Goal: Information Seeking & Learning: Learn about a topic

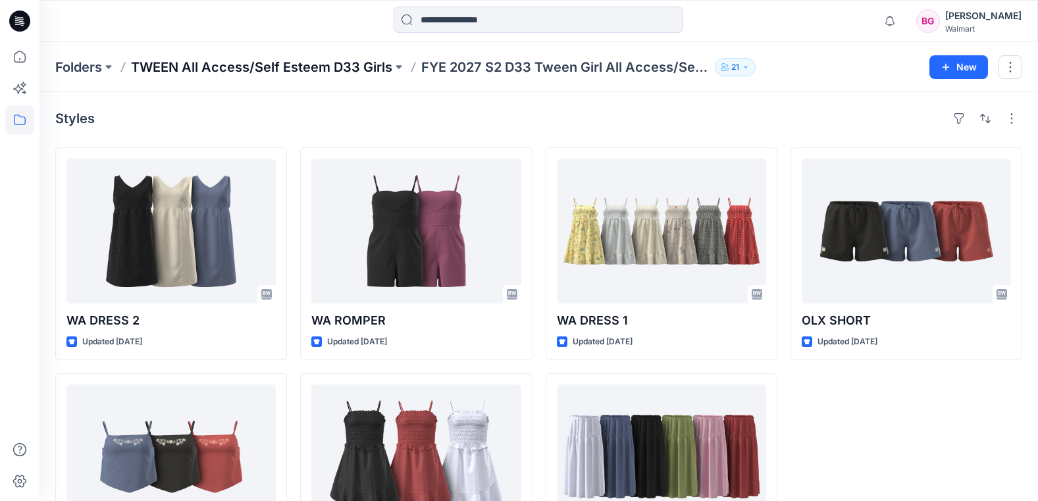
scroll to position [17, 0]
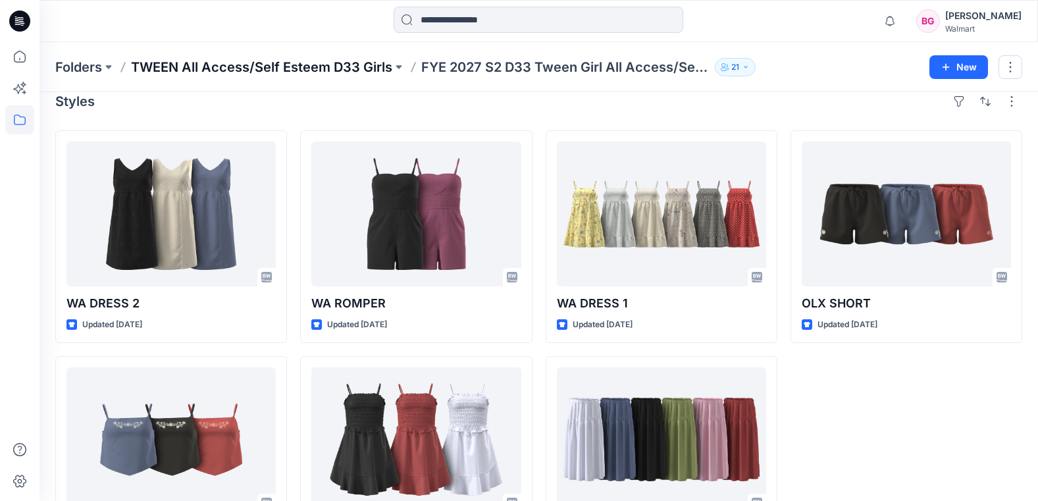
click at [355, 66] on p "TWEEN All Access/Self Esteem D33 Girls" at bounding box center [261, 67] width 261 height 18
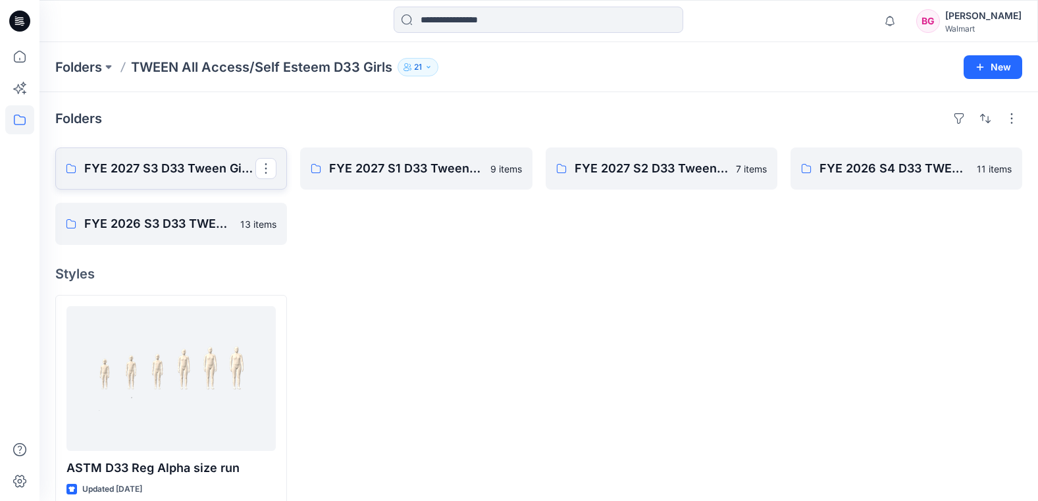
click at [178, 177] on p "FYE 2027 S3 D33 Tween Girl All Access/Self Esteem" at bounding box center [169, 168] width 171 height 18
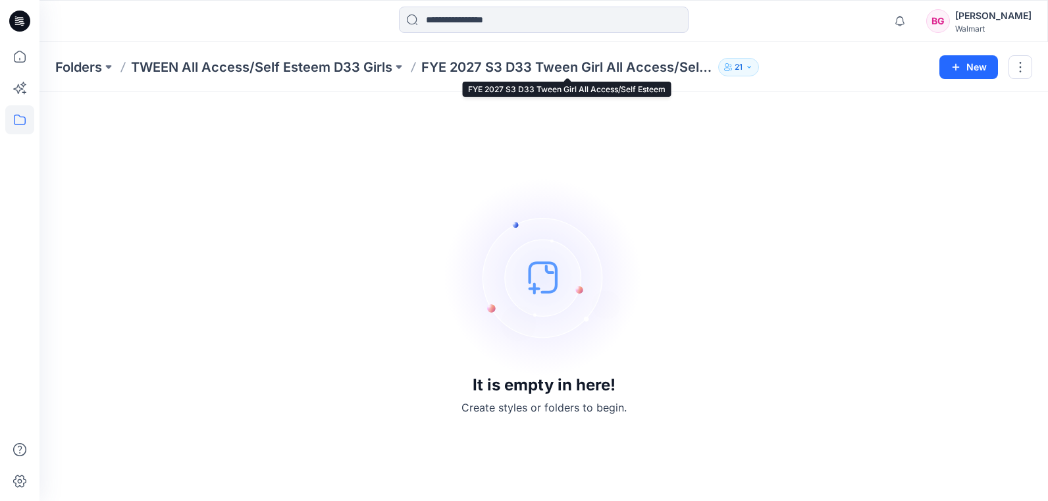
click at [490, 64] on p "FYE 2027 S3 D33 Tween Girl All Access/Self Esteem" at bounding box center [567, 67] width 292 height 18
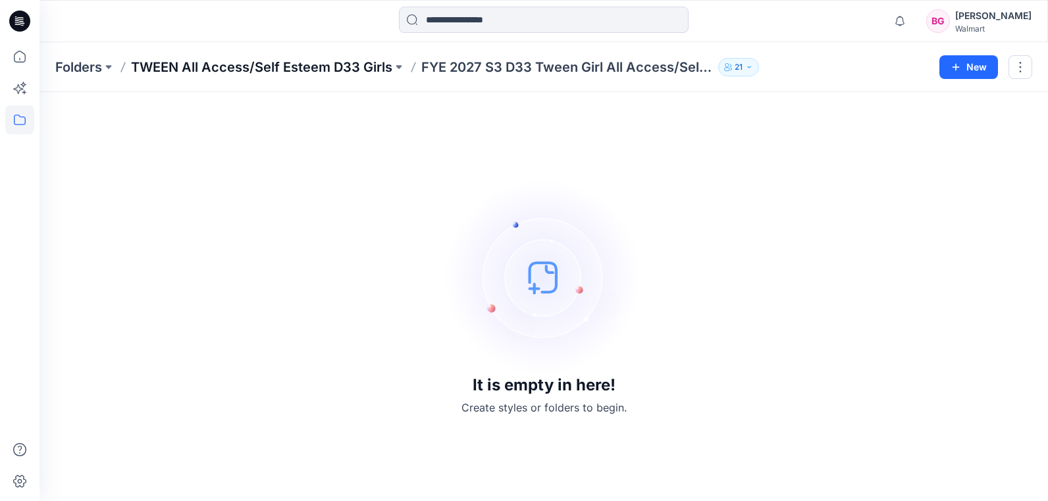
click at [365, 68] on p "TWEEN All Access/Self Esteem D33 Girls" at bounding box center [261, 67] width 261 height 18
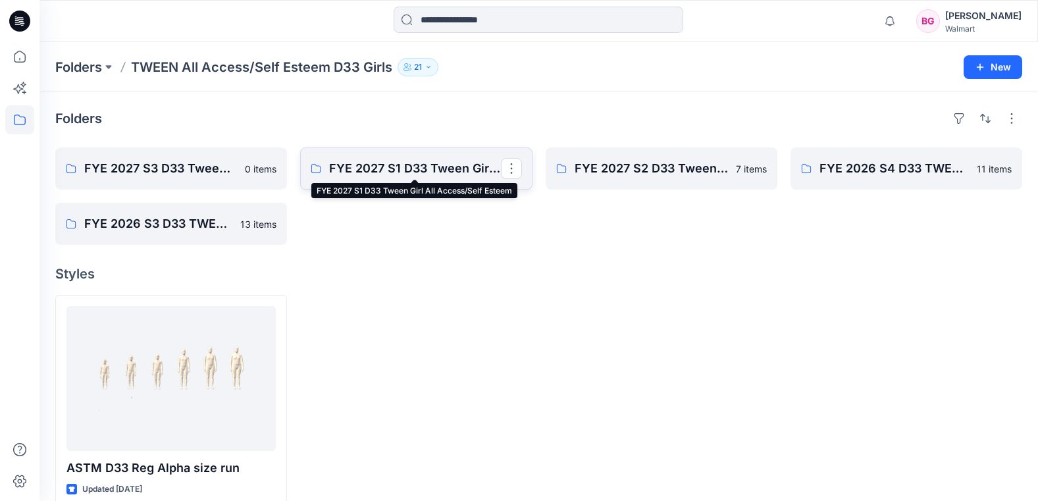
click at [439, 171] on p "FYE 2027 S1 D33 Tween Girl All Access/Self Esteem" at bounding box center [414, 168] width 171 height 18
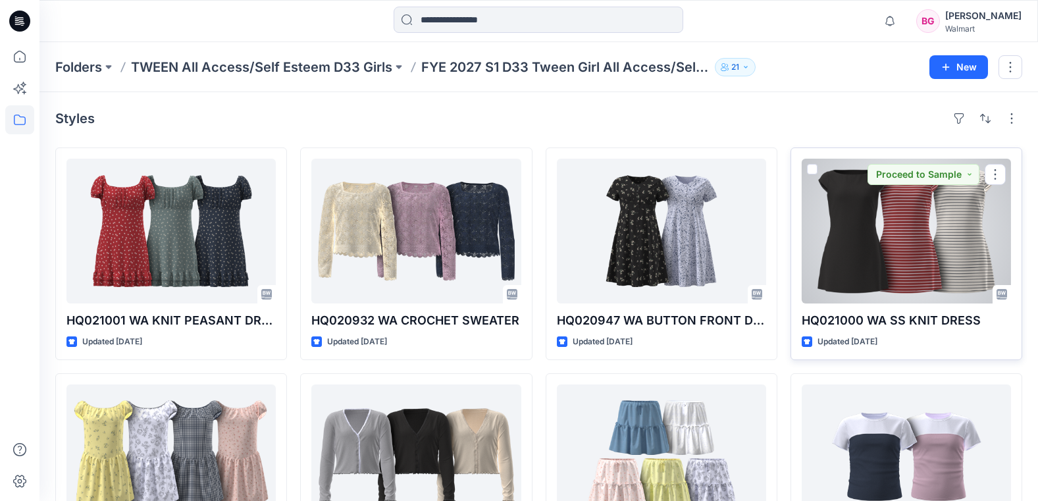
click at [857, 195] on div at bounding box center [906, 231] width 209 height 145
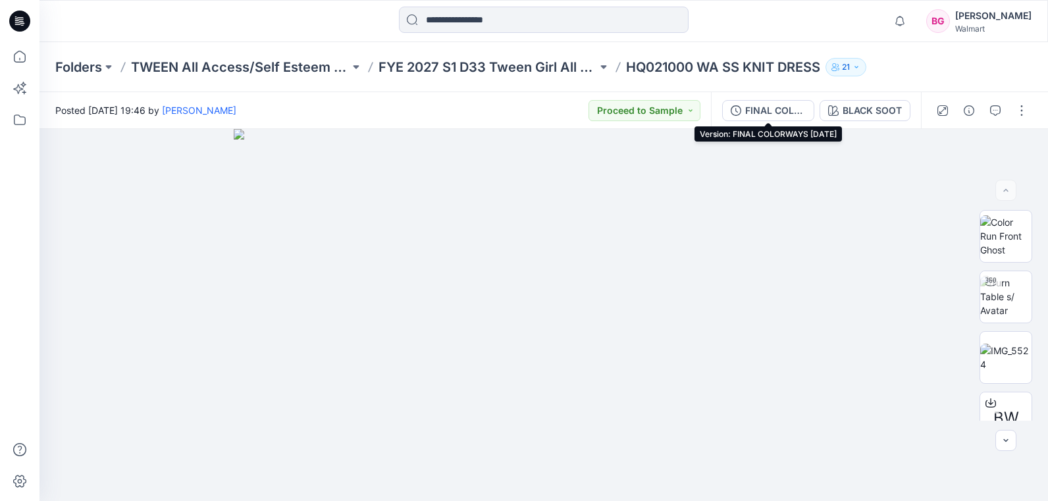
click at [769, 113] on div "FINAL COLORWAYS [DATE]" at bounding box center [775, 110] width 61 height 14
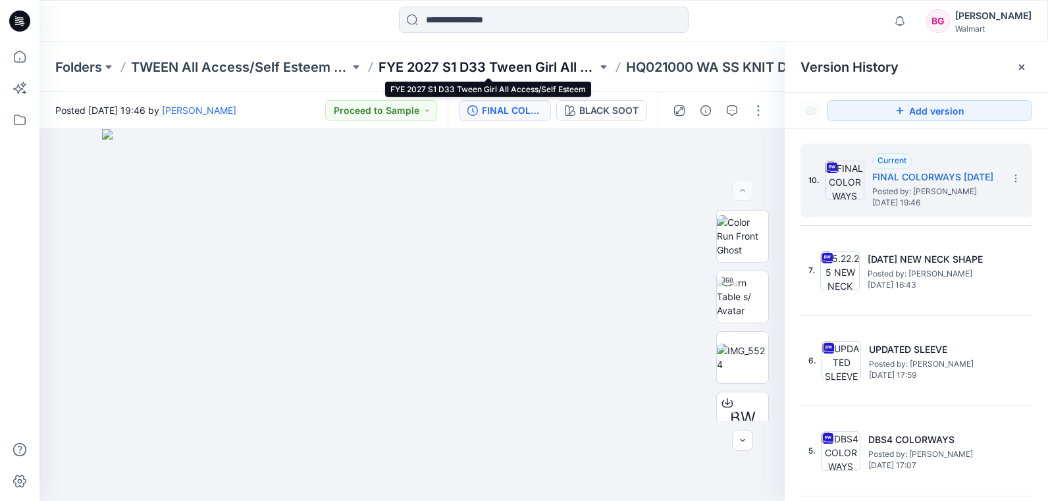
click at [461, 70] on p "FYE 2027 S1 D33 Tween Girl All Access/Self Esteem" at bounding box center [488, 67] width 219 height 18
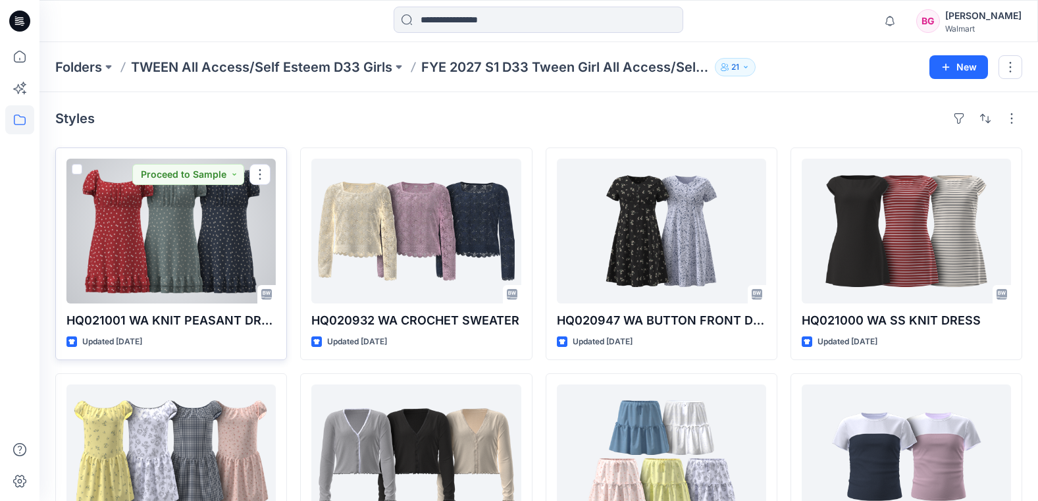
click at [197, 223] on div at bounding box center [170, 231] width 209 height 145
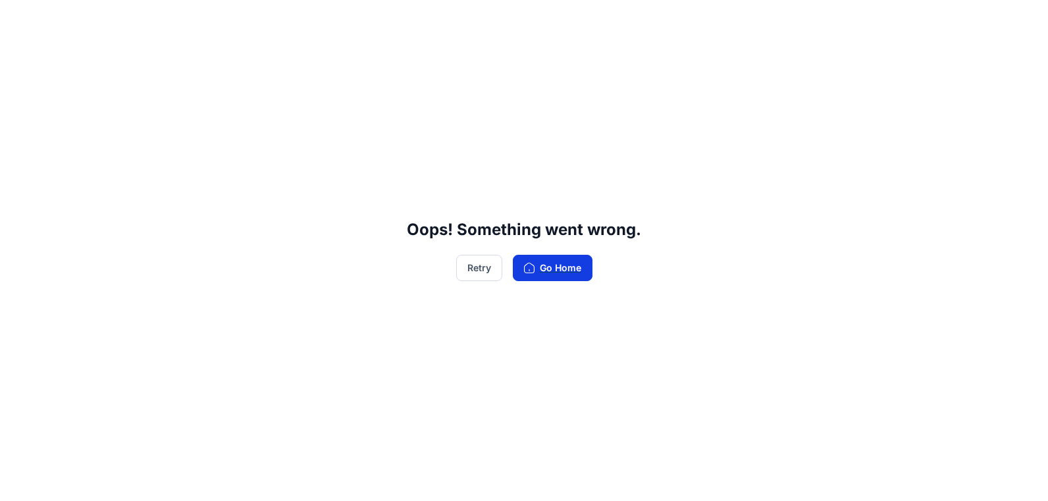
click at [539, 265] on button "Go Home" at bounding box center [553, 268] width 80 height 26
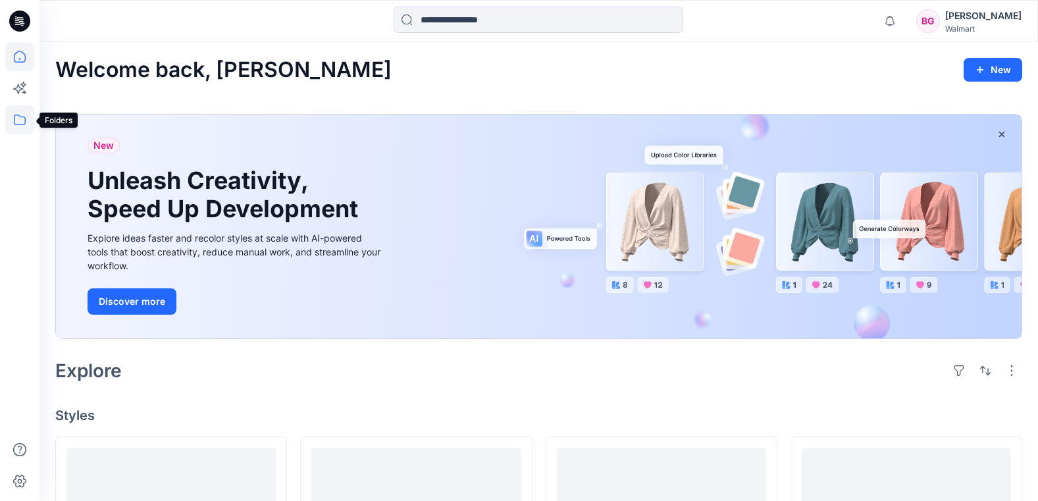
click at [24, 117] on icon at bounding box center [19, 119] width 29 height 29
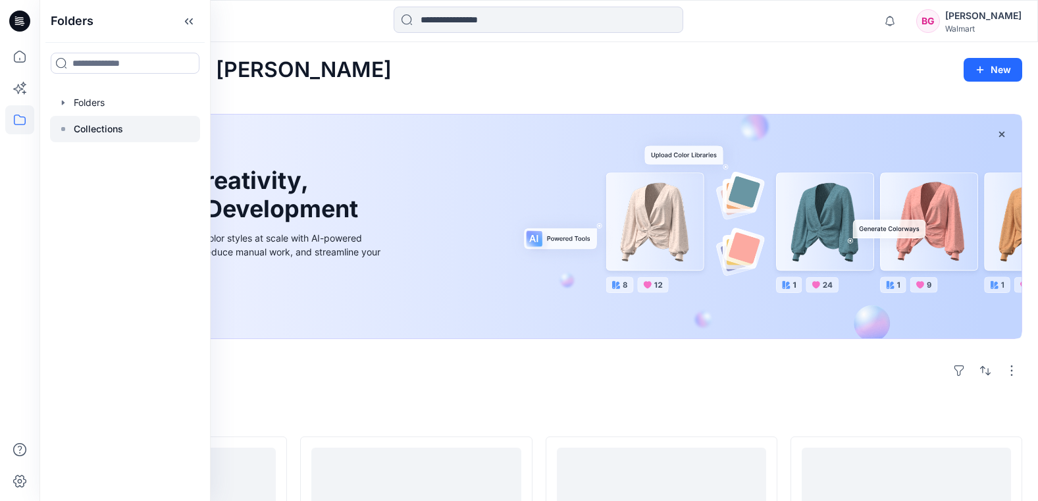
click at [95, 130] on p "Collections" at bounding box center [98, 129] width 49 height 16
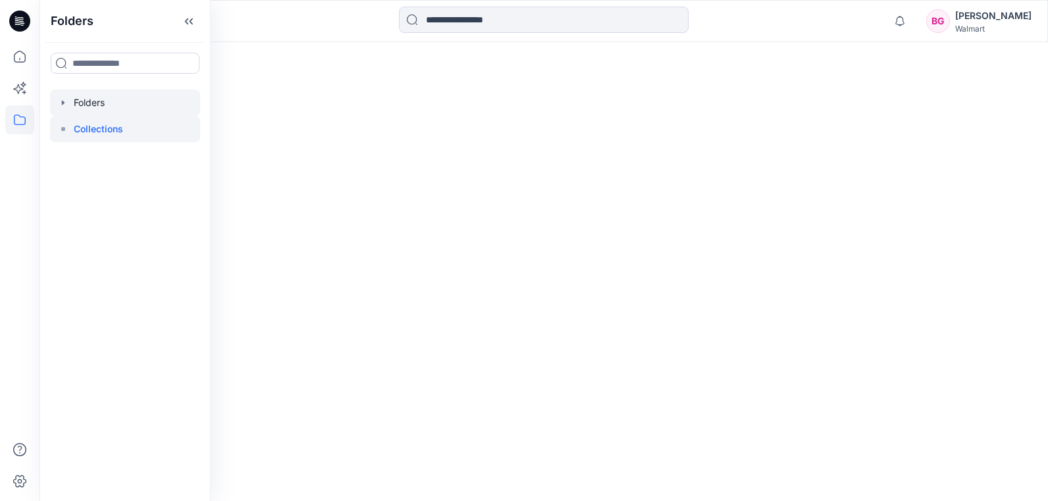
click at [153, 104] on div at bounding box center [125, 103] width 150 height 26
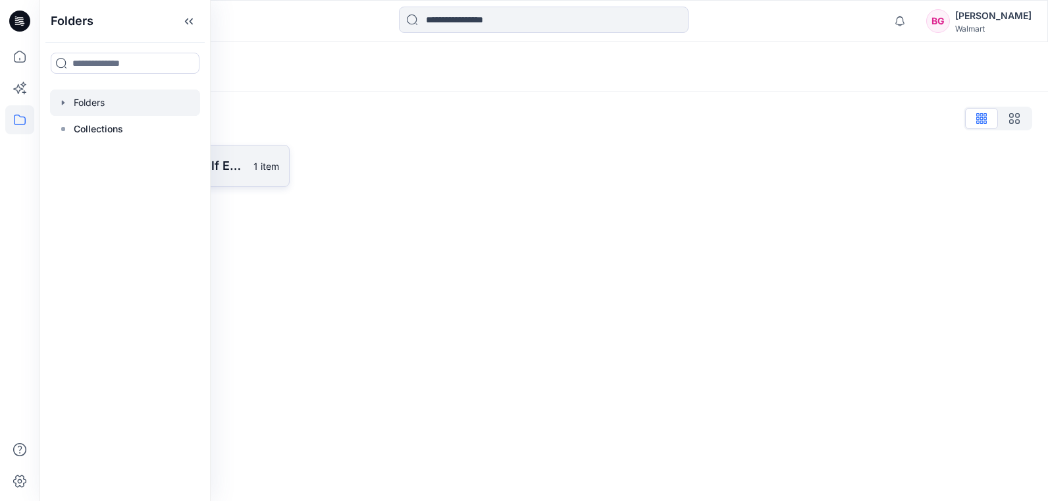
click at [248, 170] on link "TWEEN All Access/Self Esteem D33 Girls 1 item" at bounding box center [172, 166] width 234 height 42
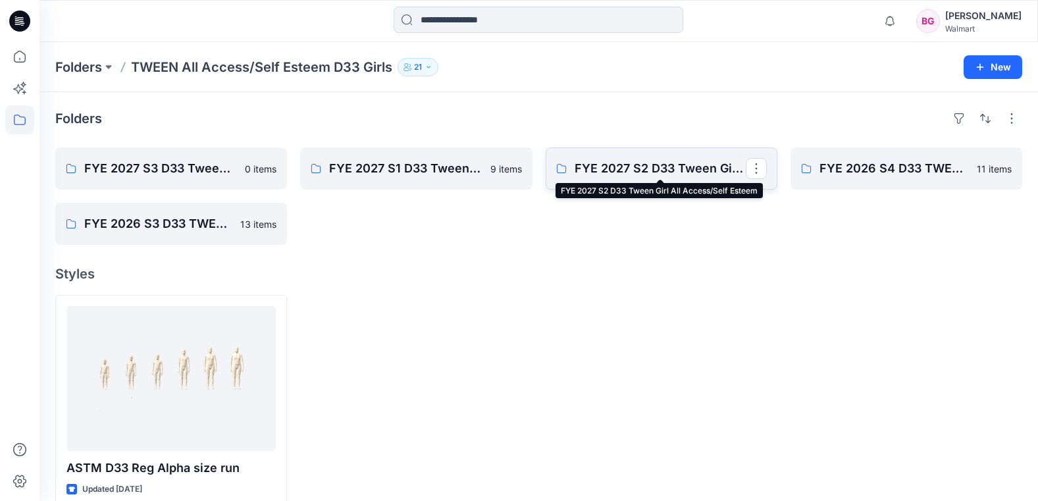
click at [649, 162] on p "FYE 2027 S2 D33 Tween Girl All Access/Self Esteem" at bounding box center [660, 168] width 171 height 18
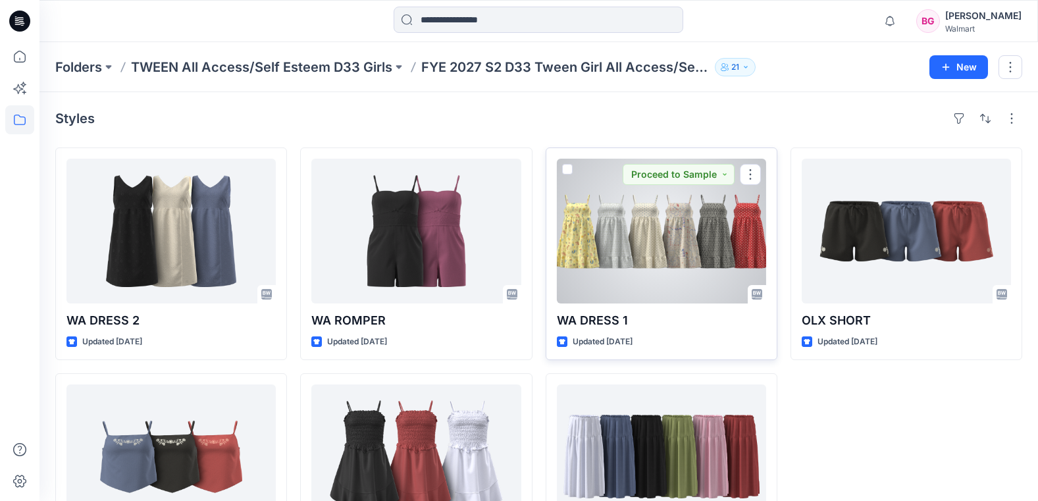
click at [633, 234] on div at bounding box center [661, 231] width 209 height 145
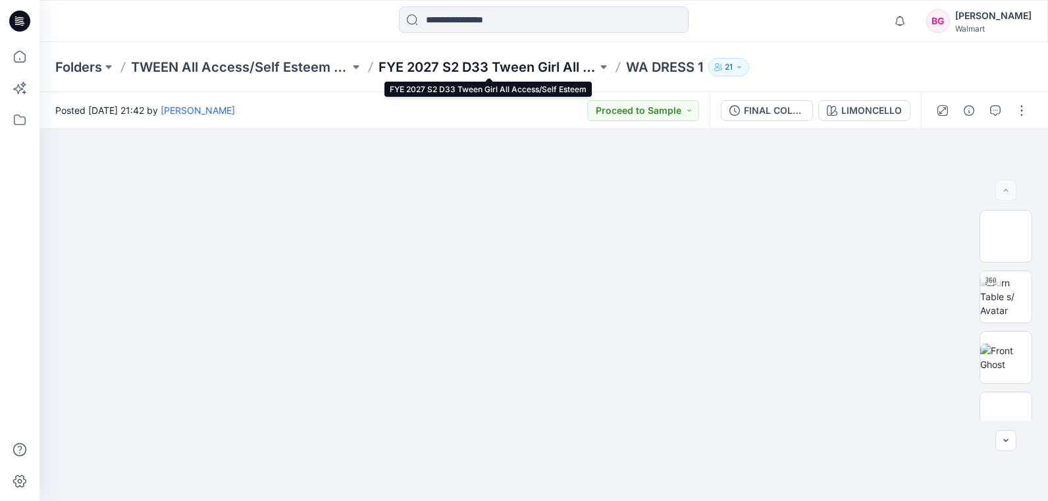
click at [572, 70] on p "FYE 2027 S2 D33 Tween Girl All Access/Self Esteem" at bounding box center [488, 67] width 219 height 18
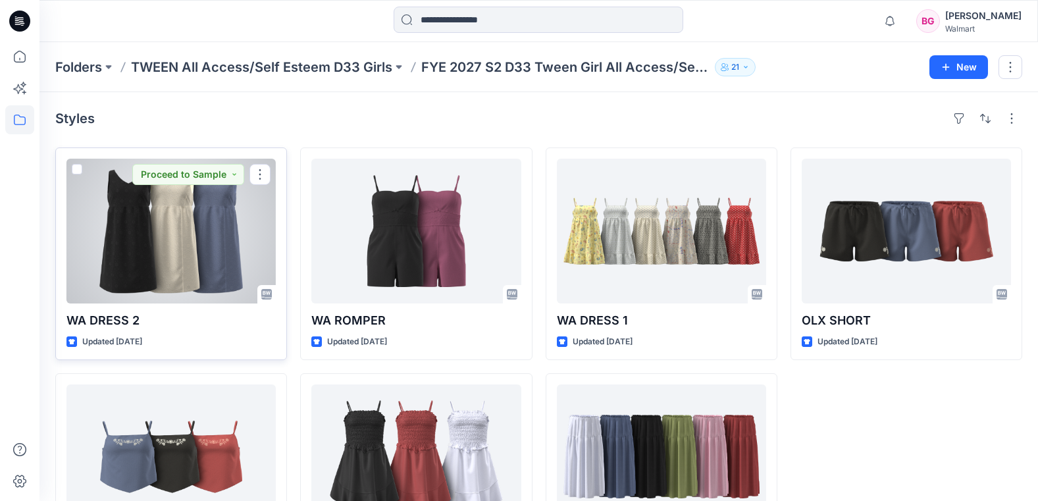
click at [236, 249] on div at bounding box center [170, 231] width 209 height 145
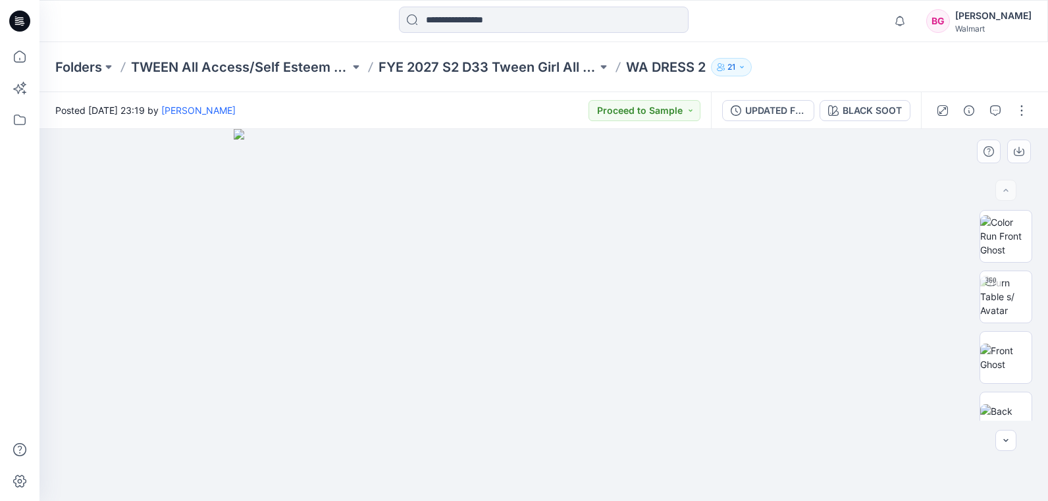
click at [754, 217] on img at bounding box center [544, 315] width 620 height 372
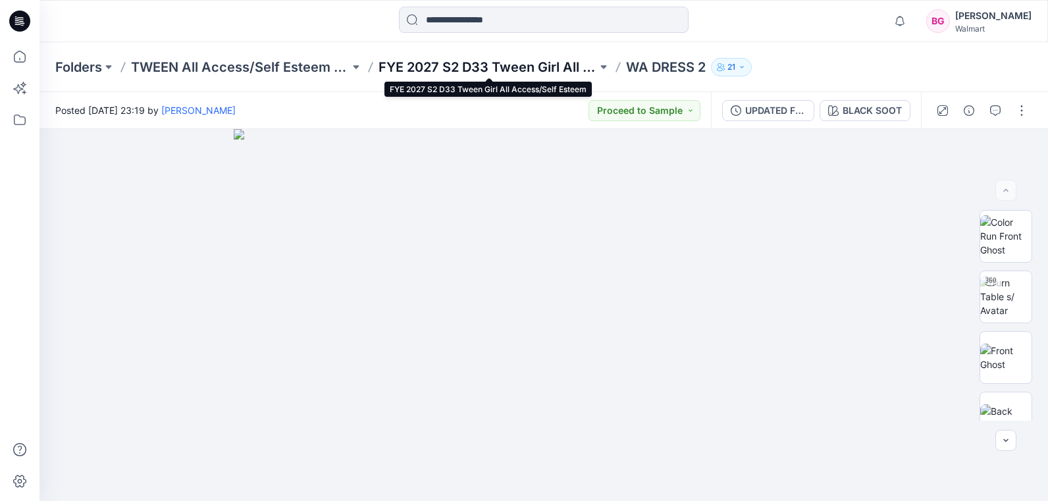
click at [523, 66] on p "FYE 2027 S2 D33 Tween Girl All Access/Self Esteem" at bounding box center [488, 67] width 219 height 18
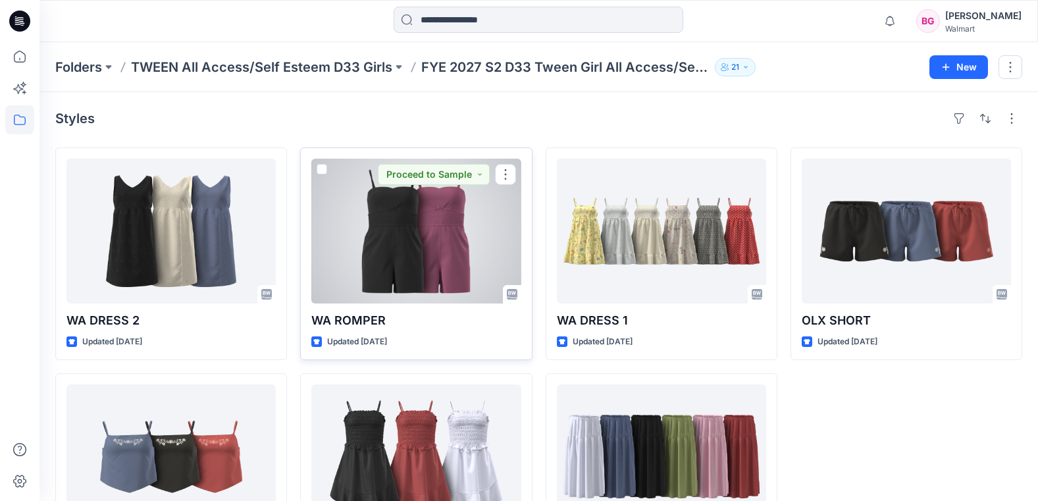
click at [421, 219] on div at bounding box center [415, 231] width 209 height 145
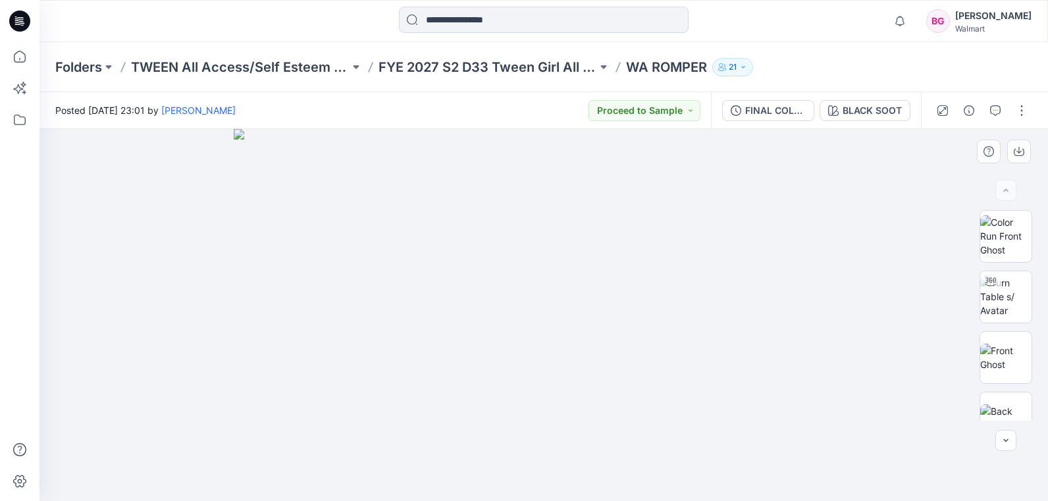
drag, startPoint x: 722, startPoint y: 230, endPoint x: 714, endPoint y: 247, distance: 18.3
click at [720, 246] on img at bounding box center [544, 315] width 620 height 372
click at [987, 294] on img at bounding box center [1005, 296] width 51 height 41
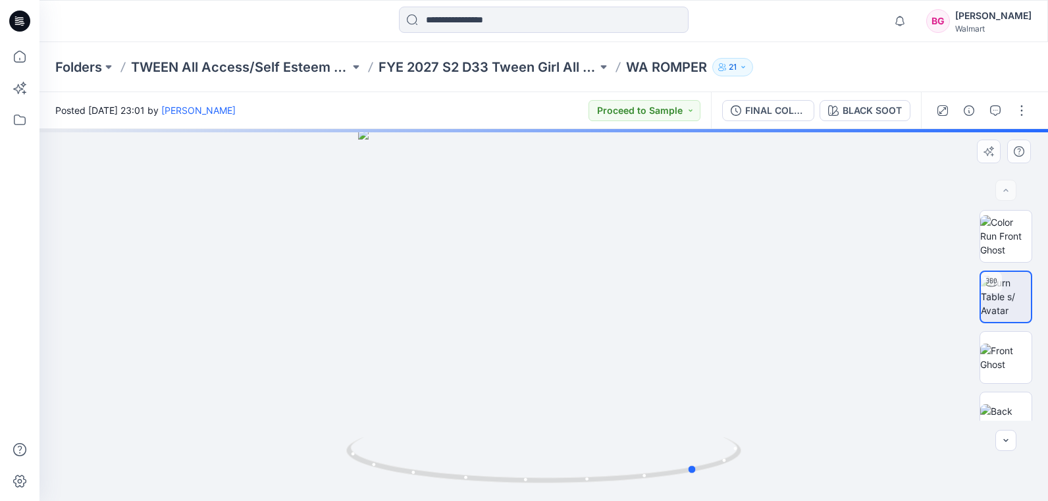
drag, startPoint x: 632, startPoint y: 333, endPoint x: 352, endPoint y: 342, distance: 279.9
click at [355, 346] on div at bounding box center [543, 315] width 1009 height 372
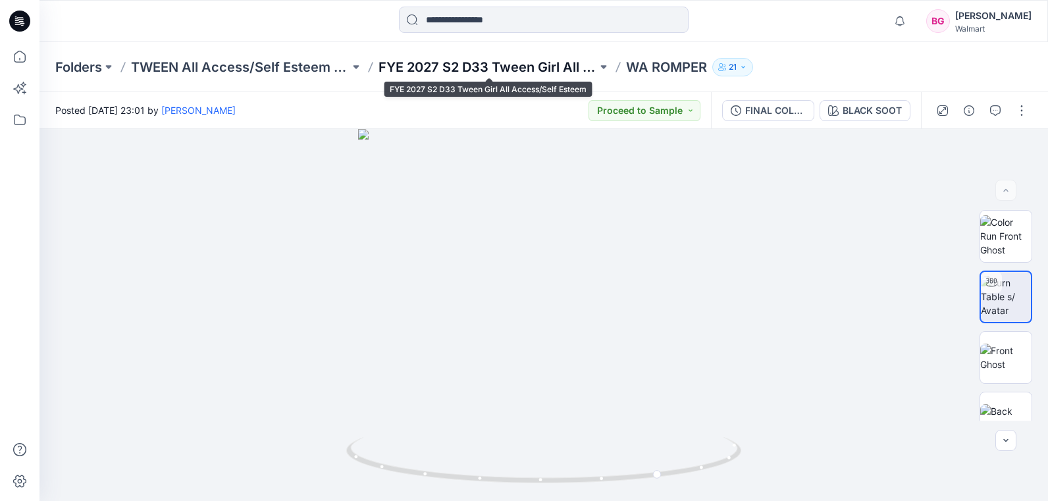
click at [527, 68] on p "FYE 2027 S2 D33 Tween Girl All Access/Self Esteem" at bounding box center [488, 67] width 219 height 18
